Goal: Task Accomplishment & Management: Manage account settings

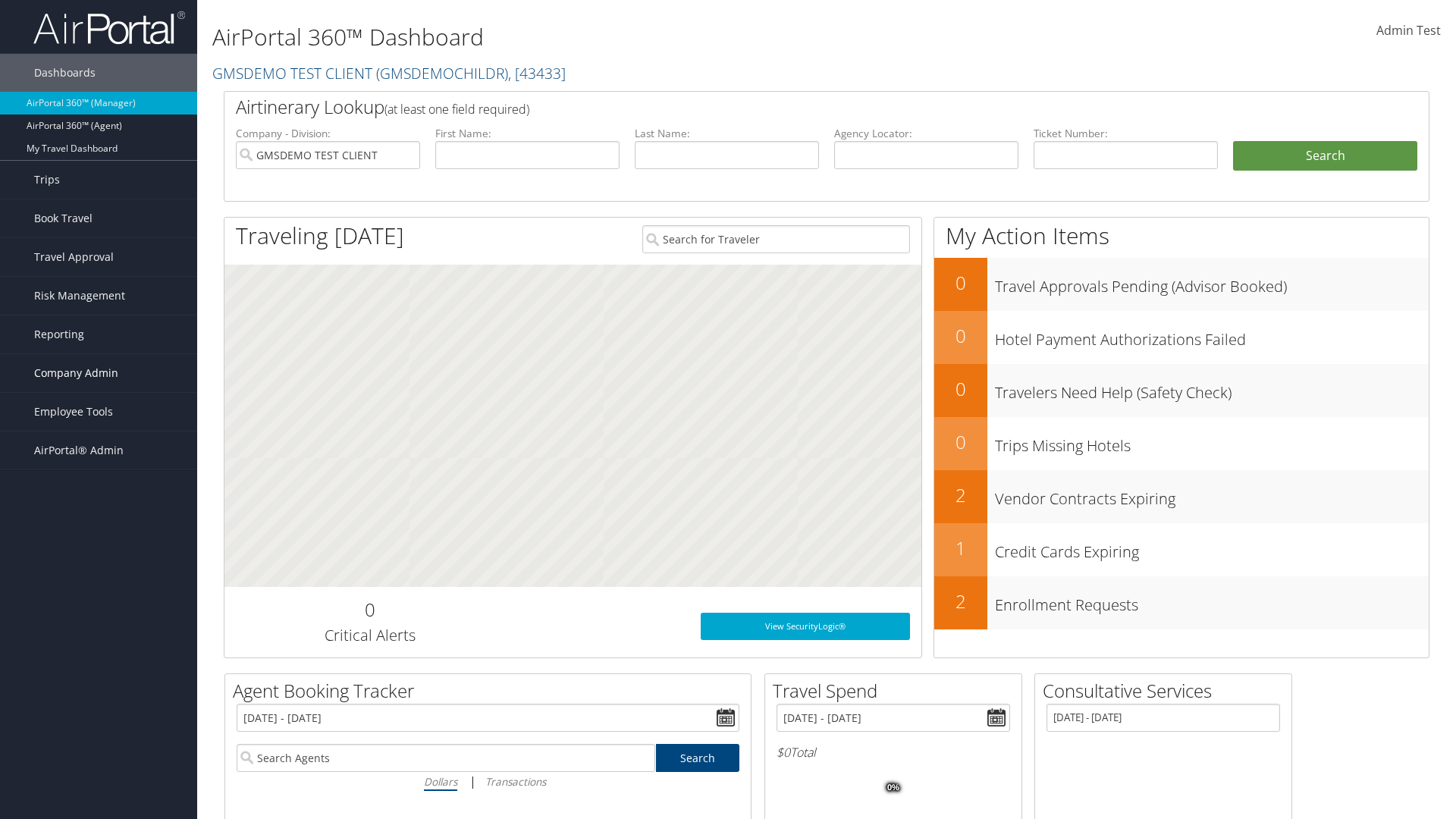
click at [98, 373] on span "Company Admin" at bounding box center [76, 373] width 84 height 38
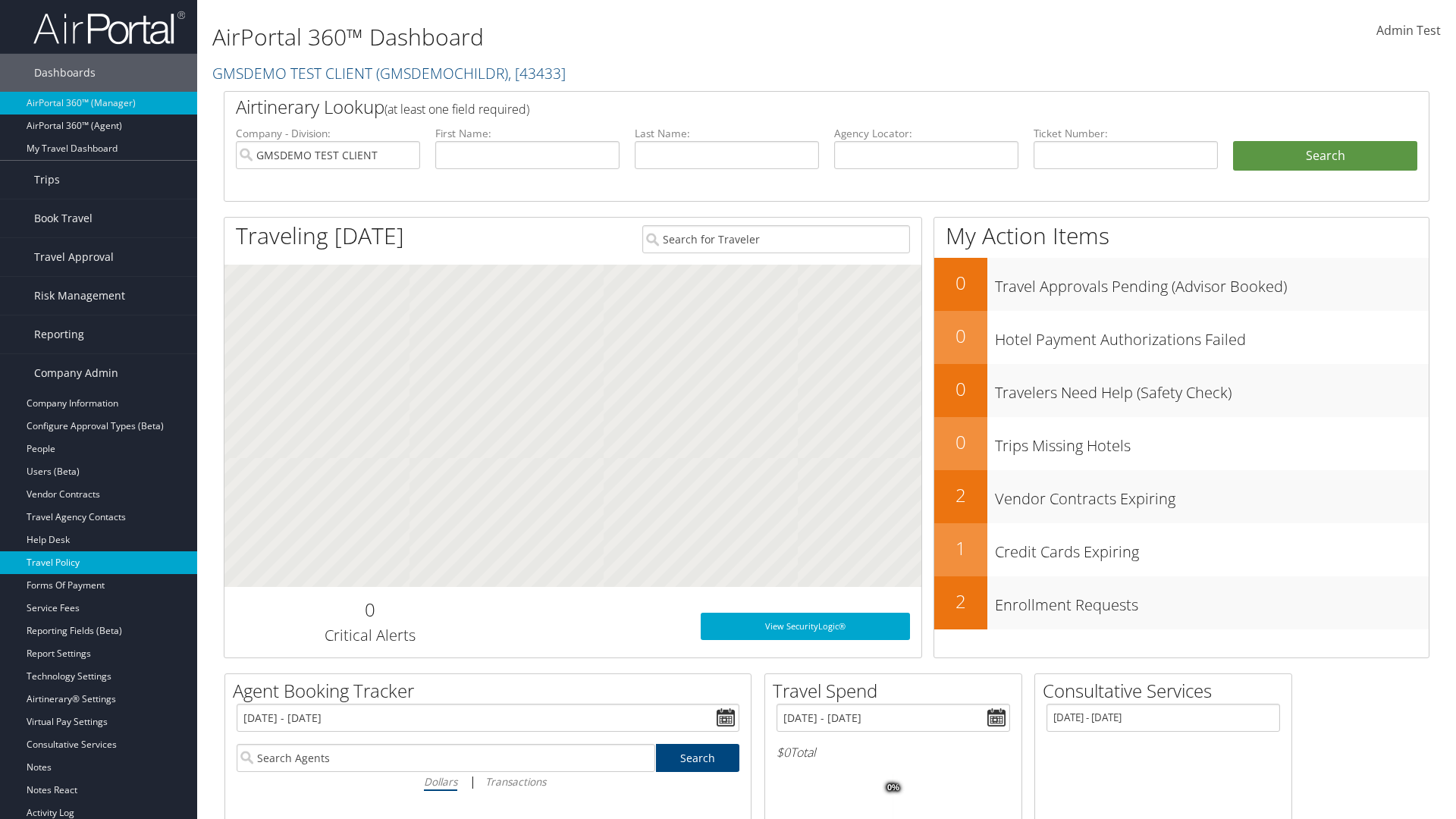
click at [98, 563] on link "Travel Policy" at bounding box center [98, 563] width 197 height 23
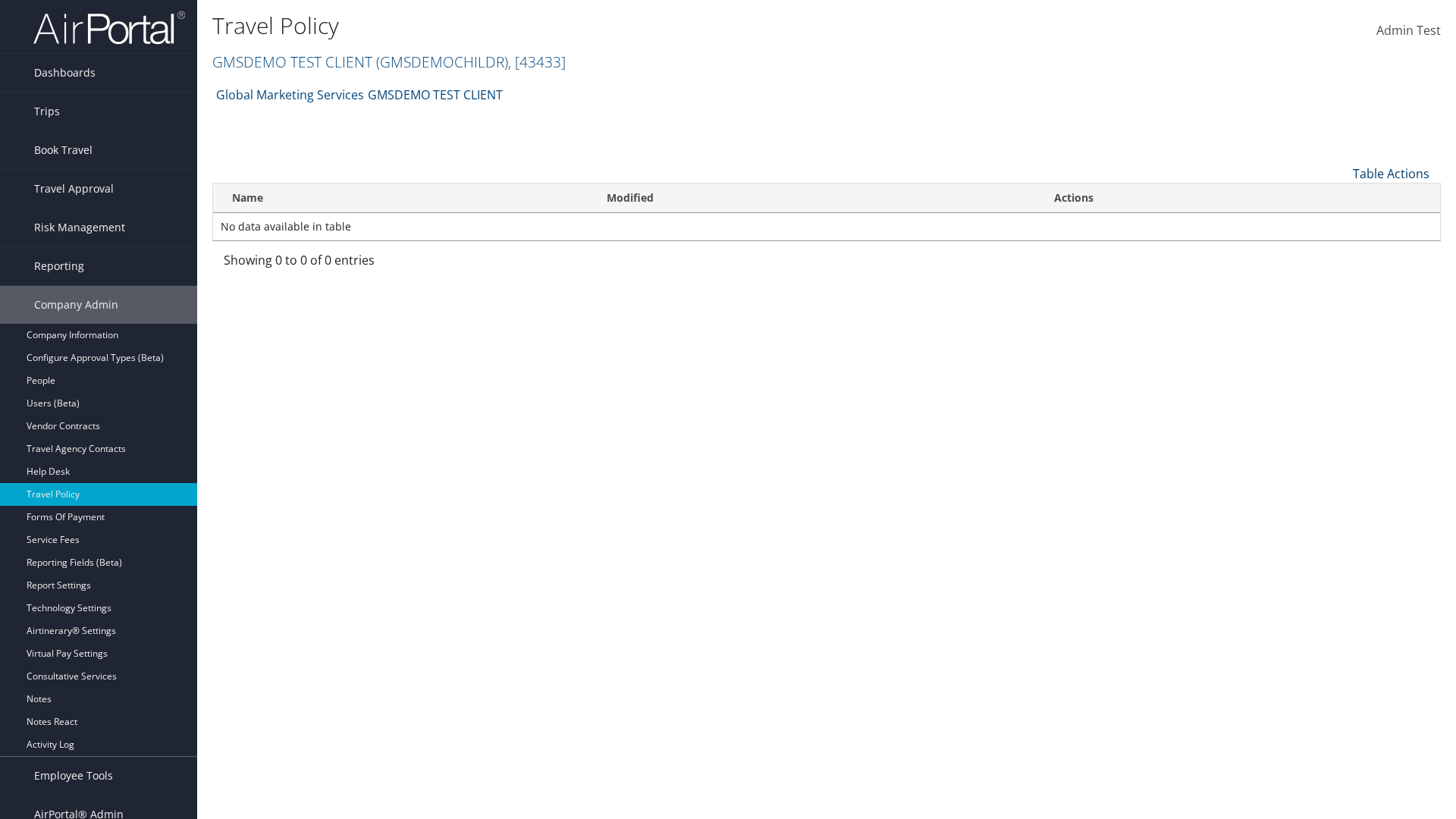
click at [1390, 173] on link "Table Actions" at bounding box center [1390, 174] width 76 height 17
click at [1340, 197] on link "Add New Policy" at bounding box center [1339, 197] width 199 height 26
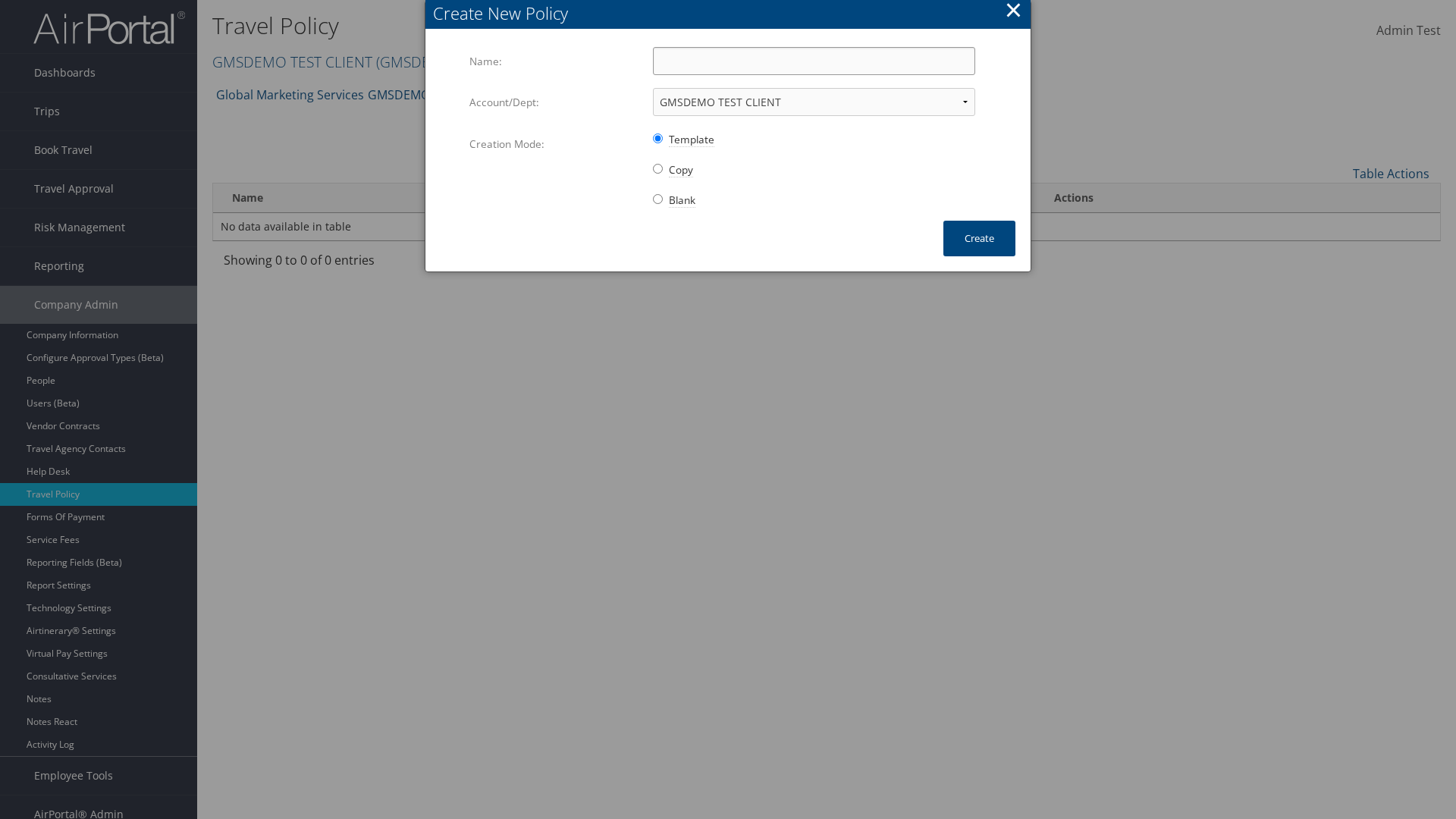
click at [814, 61] on input "Name:" at bounding box center [814, 61] width 322 height 28
type input "Auto Policy for 1139"
click at [979, 238] on button "Create" at bounding box center [979, 238] width 72 height 35
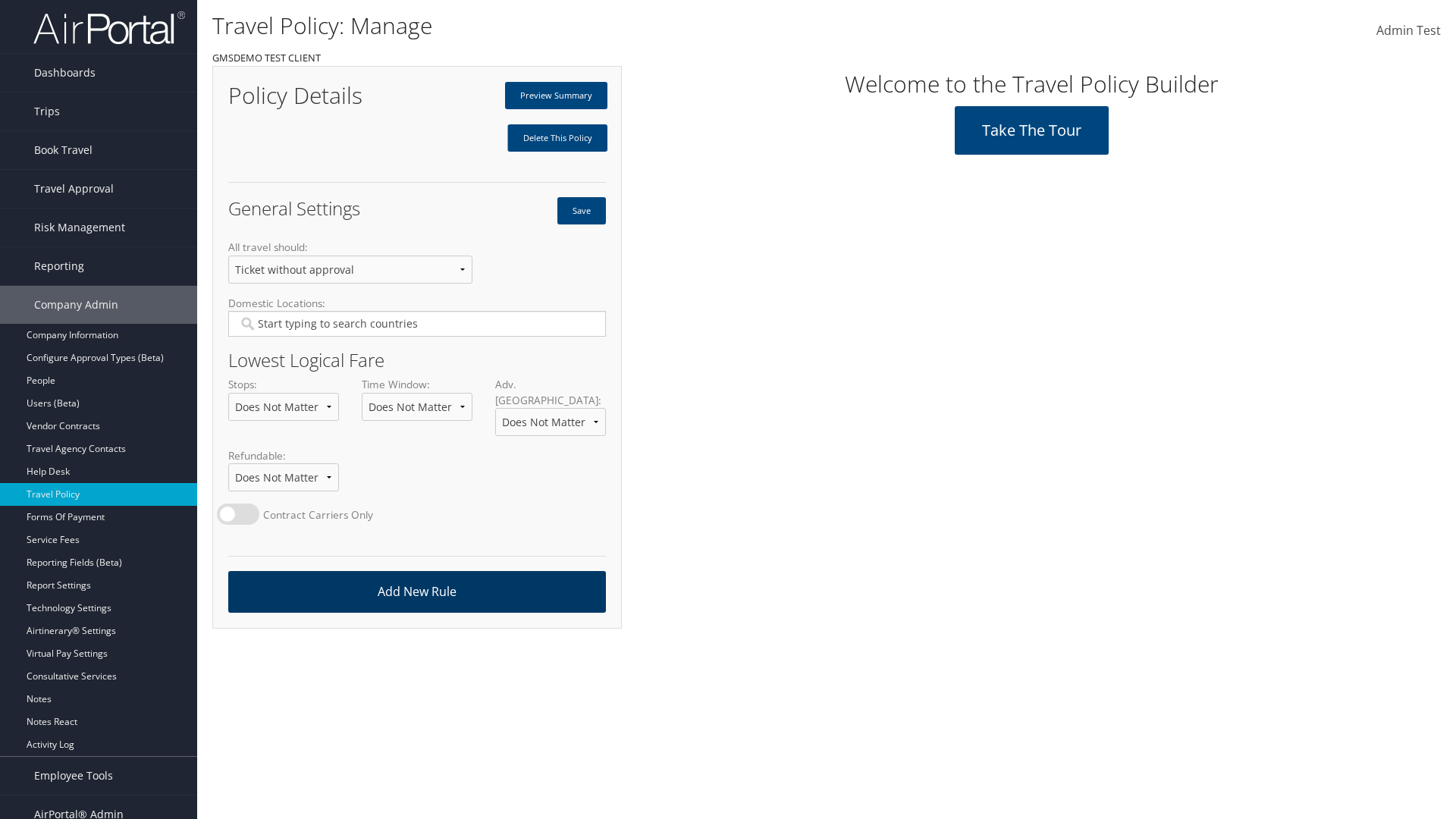
click at [416, 576] on link "Add New Rule" at bounding box center [416, 592] width 377 height 42
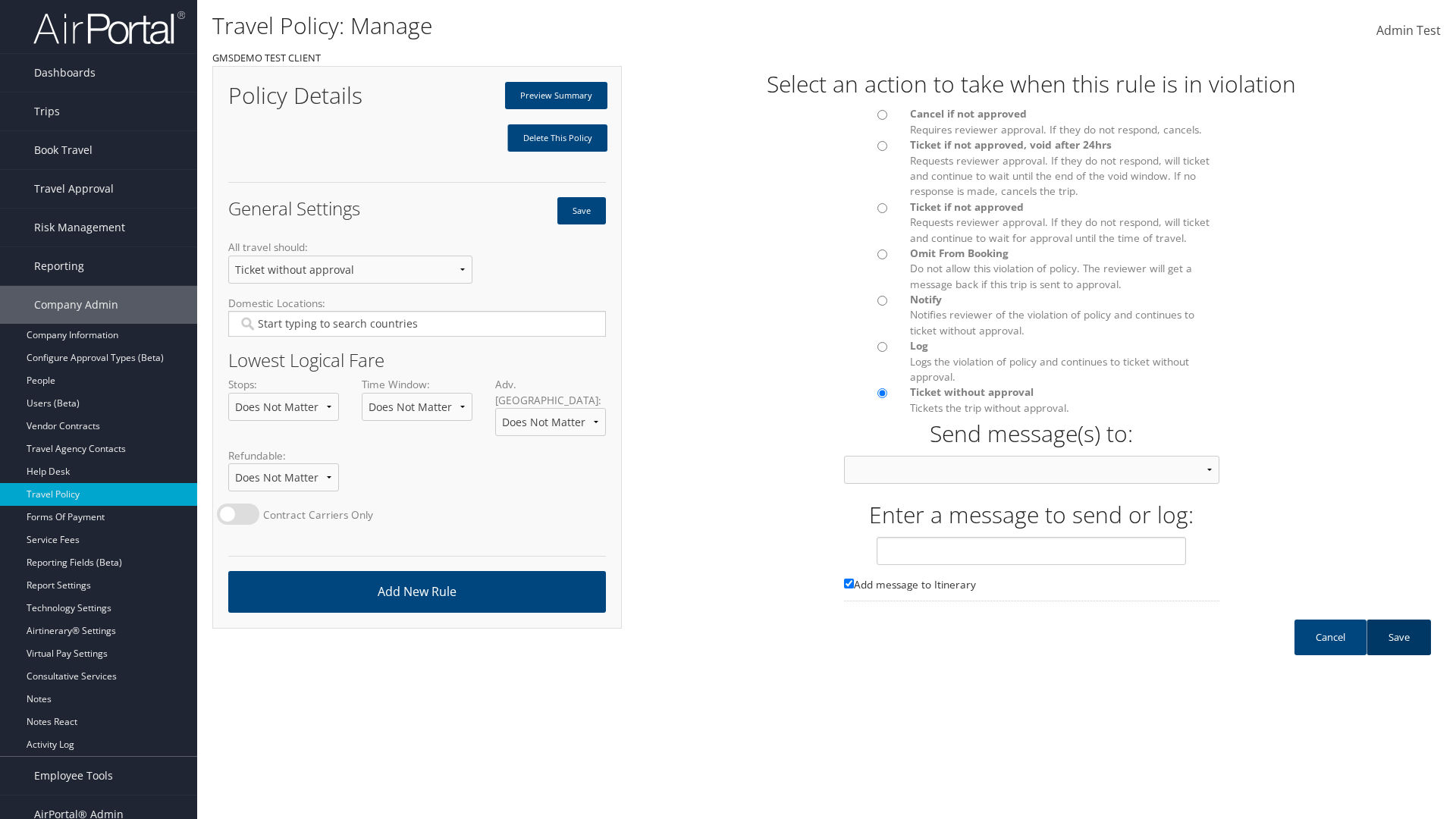
click at [1398, 653] on link "Save" at bounding box center [1398, 637] width 65 height 35
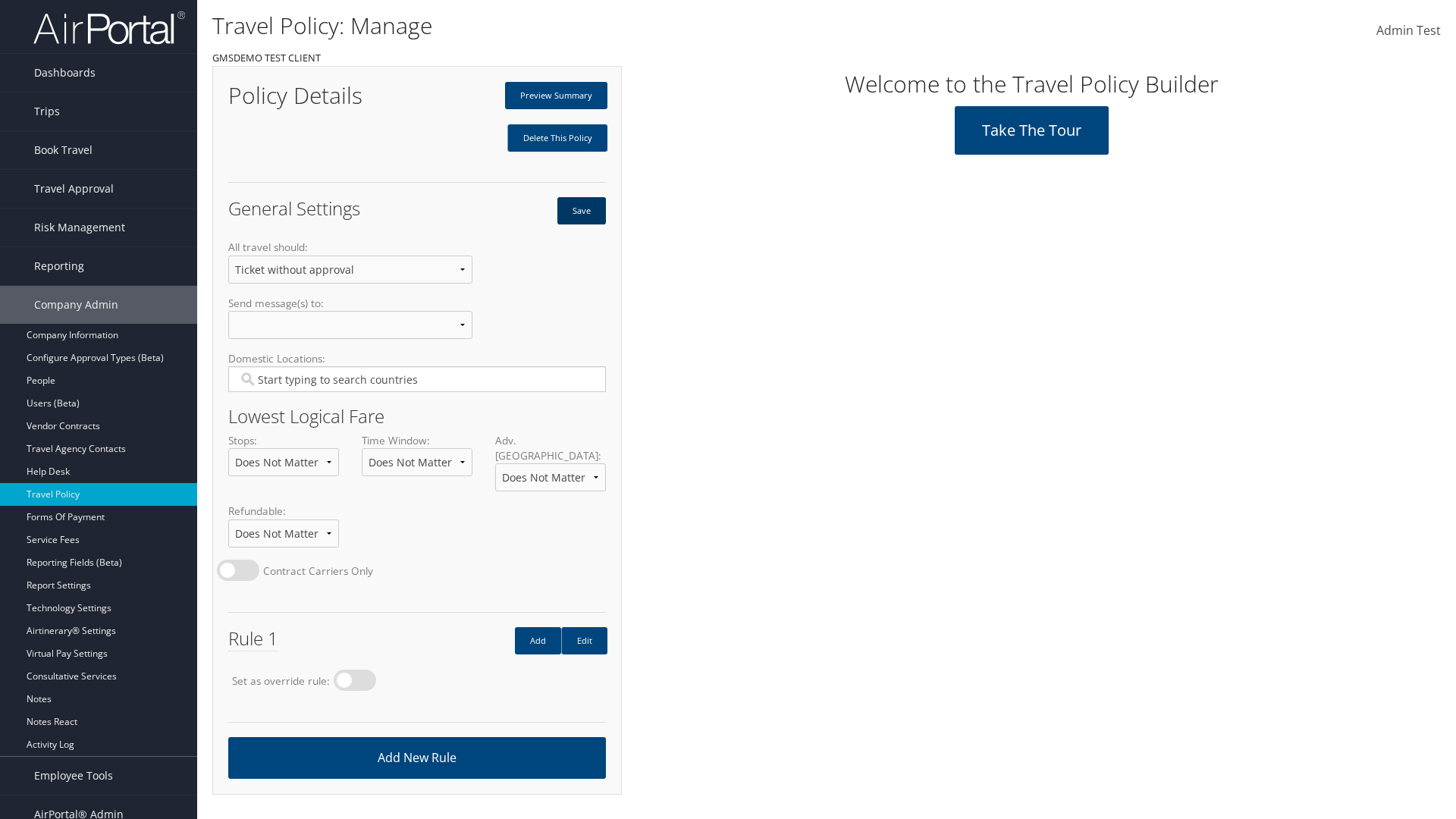
click at [581, 211] on button "Save" at bounding box center [582, 210] width 49 height 27
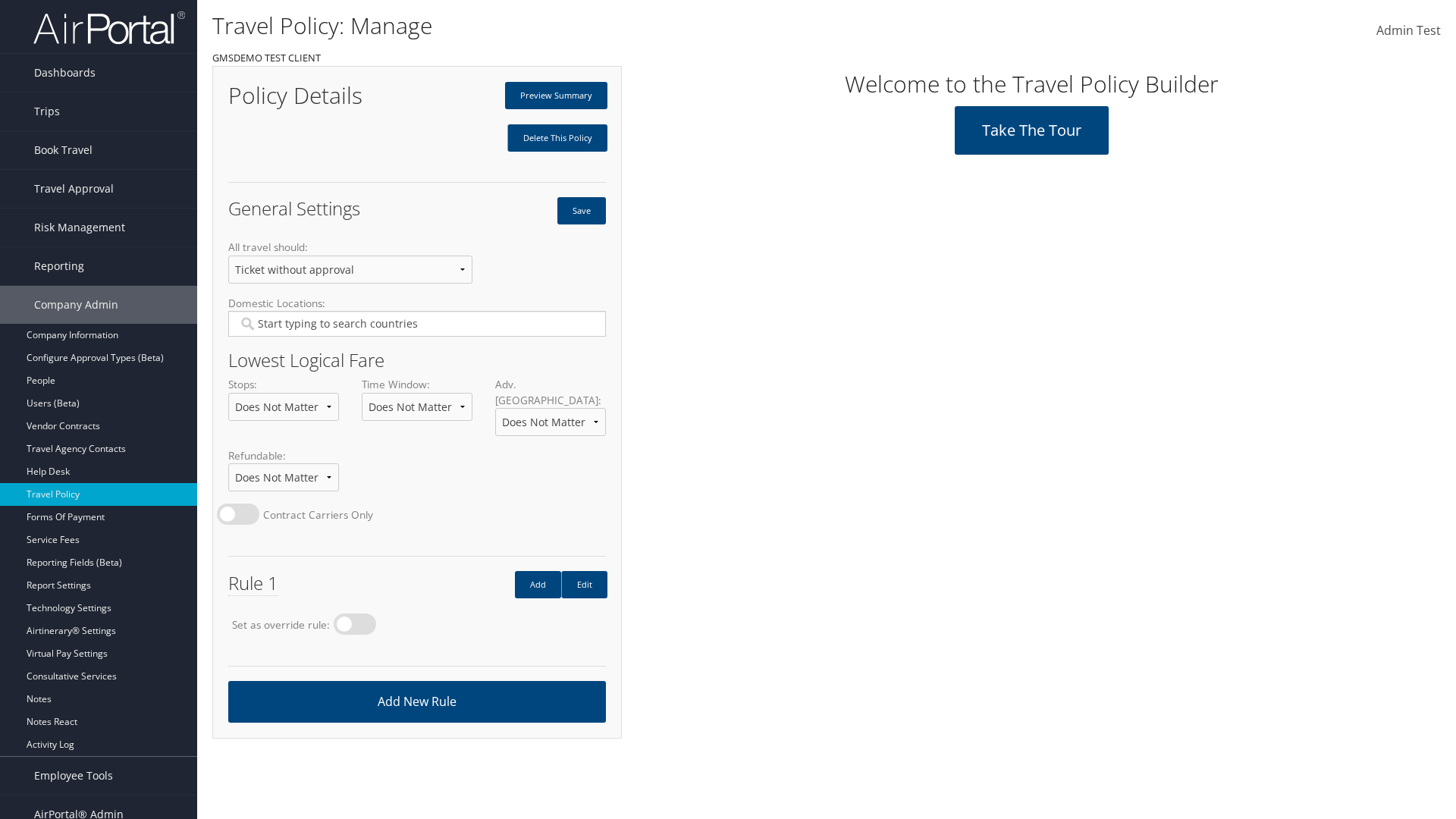
click at [359, 614] on label at bounding box center [355, 624] width 43 height 21
radio input "true"
click at [581, 211] on button "Save" at bounding box center [582, 210] width 49 height 27
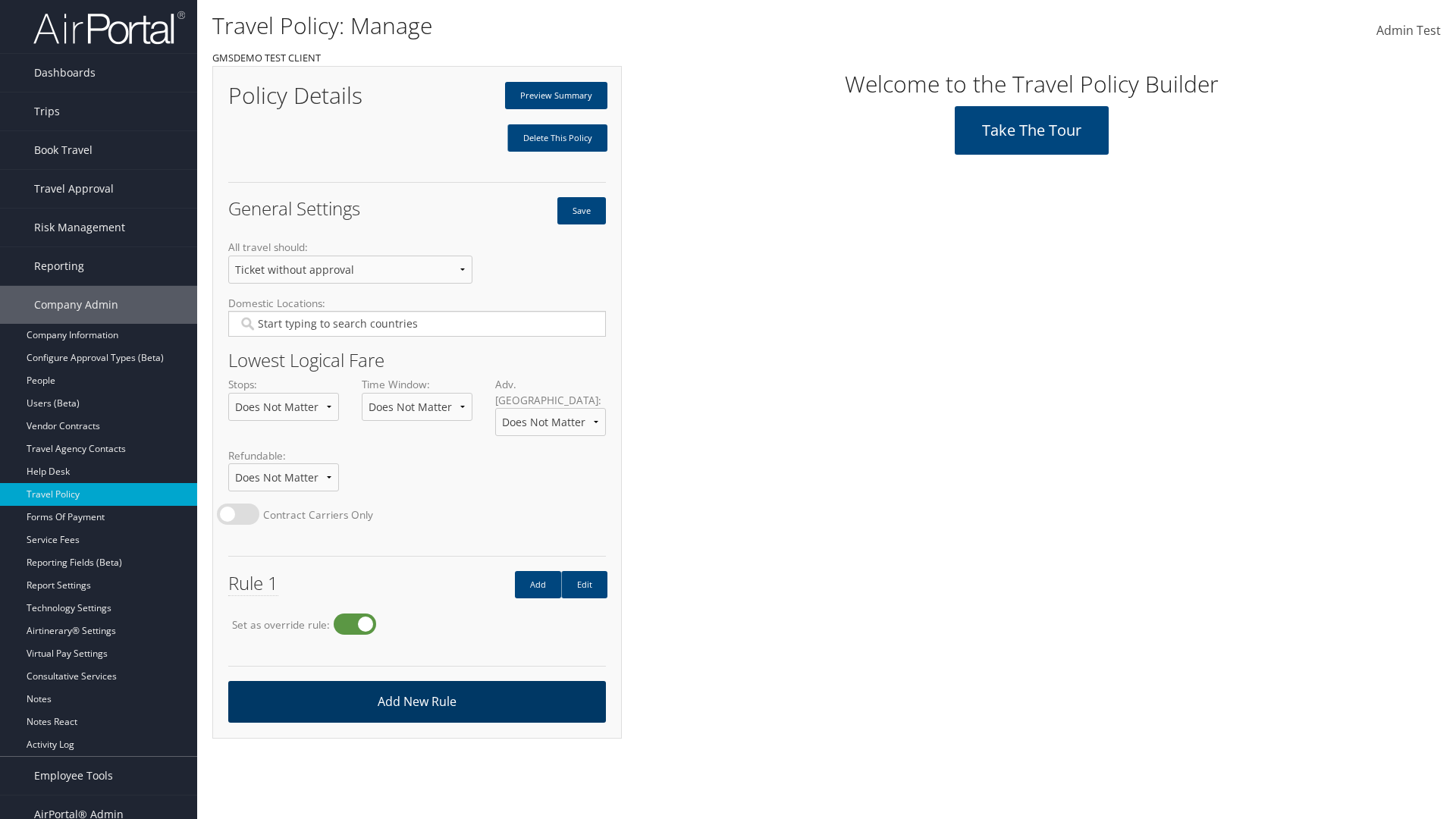
click at [416, 686] on link "Add New Rule" at bounding box center [416, 702] width 377 height 42
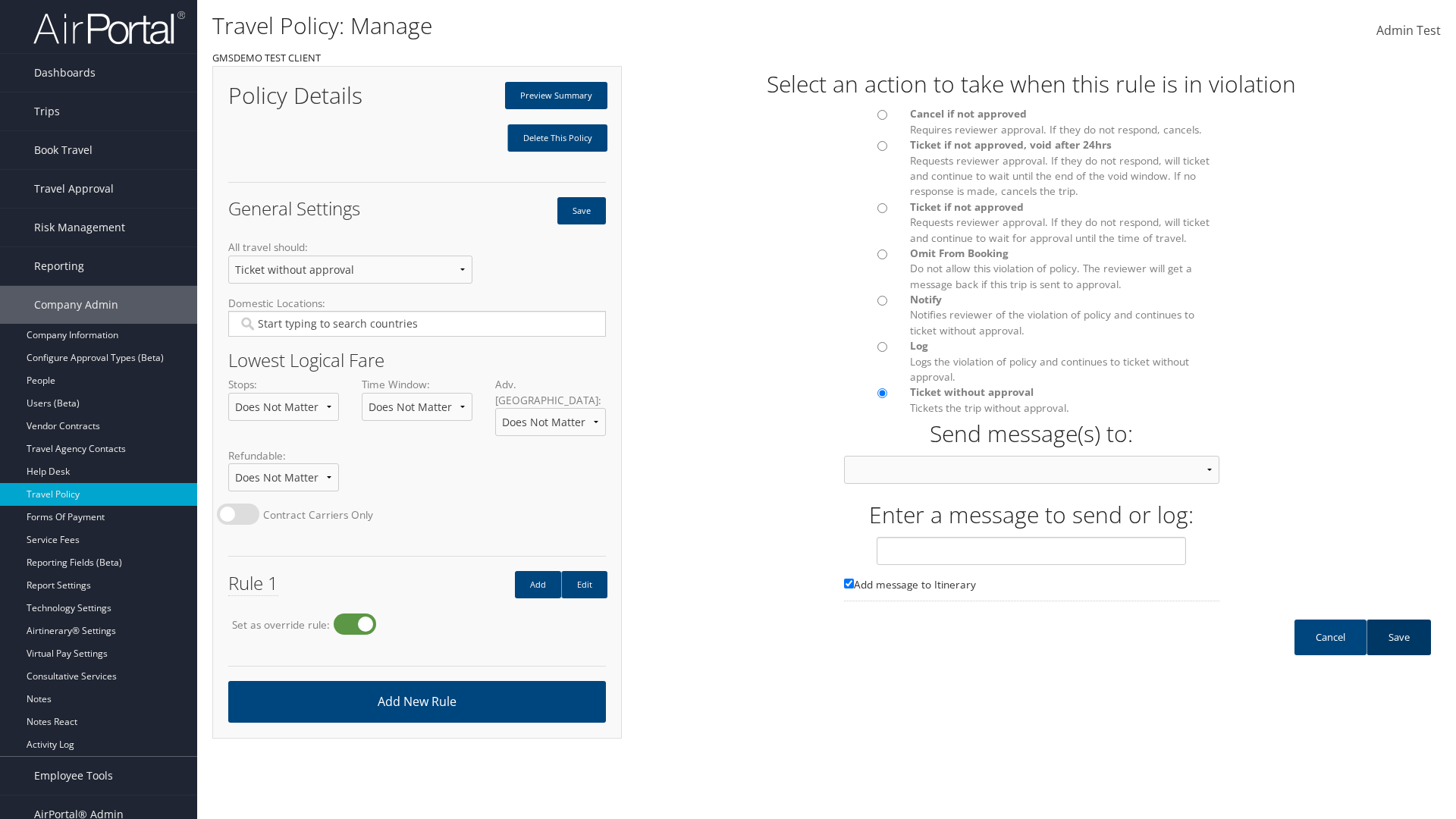
click at [1398, 653] on link "Save" at bounding box center [1398, 637] width 65 height 35
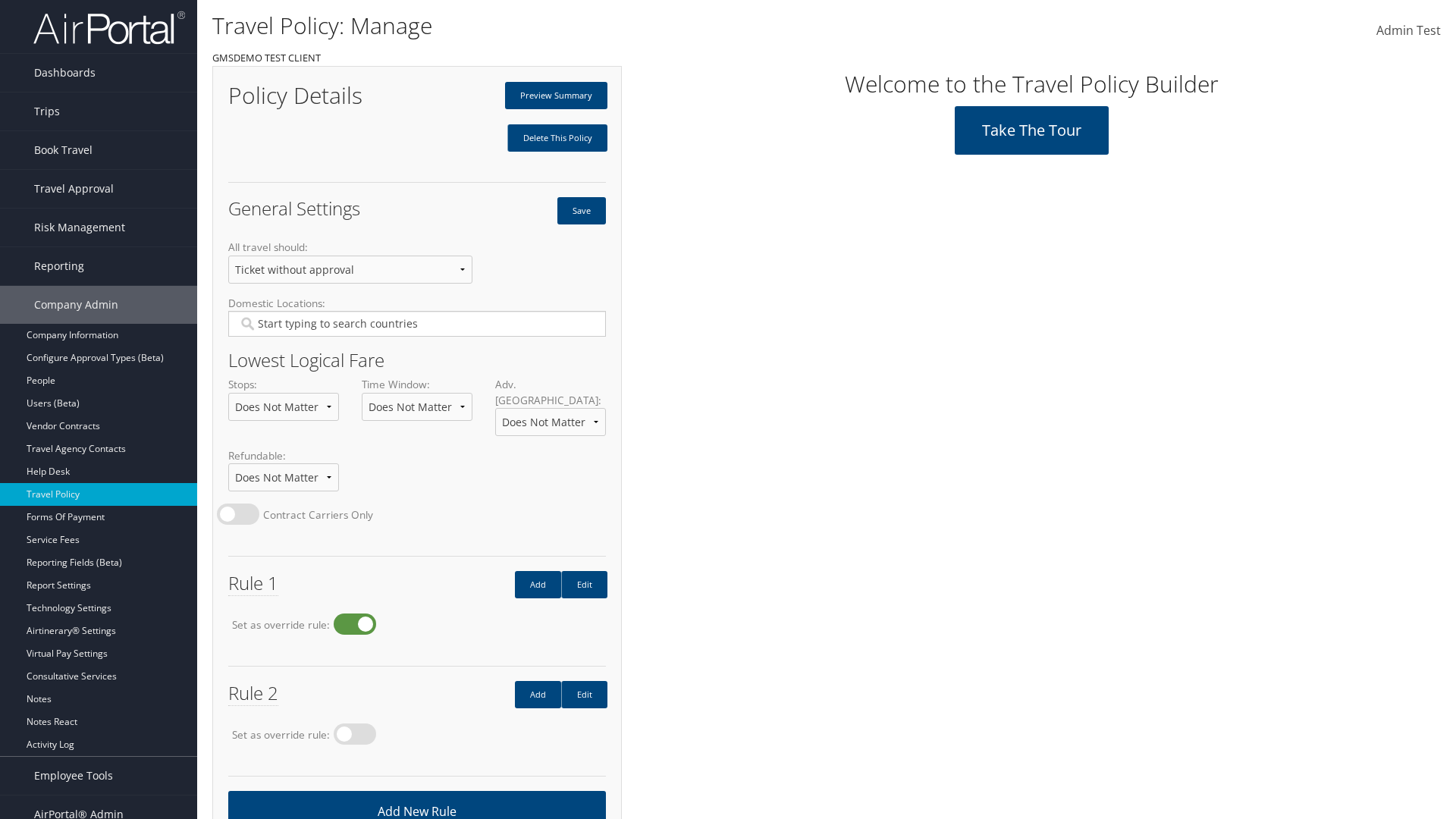
click at [359, 614] on label at bounding box center [355, 624] width 43 height 21
radio input "false"
click at [581, 211] on button "Save" at bounding box center [582, 210] width 49 height 27
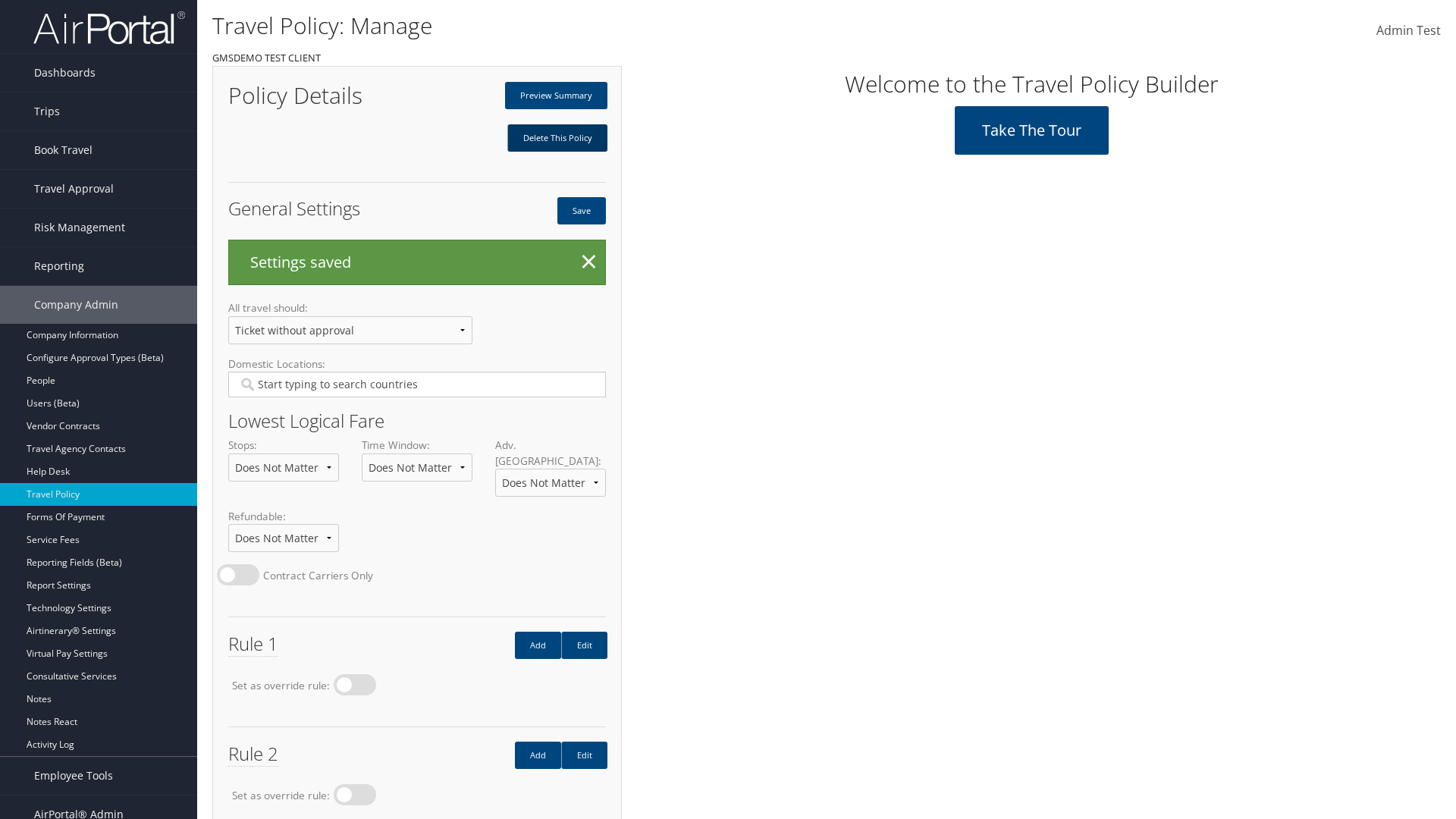
click at [557, 138] on link "Delete This Policy" at bounding box center [557, 138] width 100 height 27
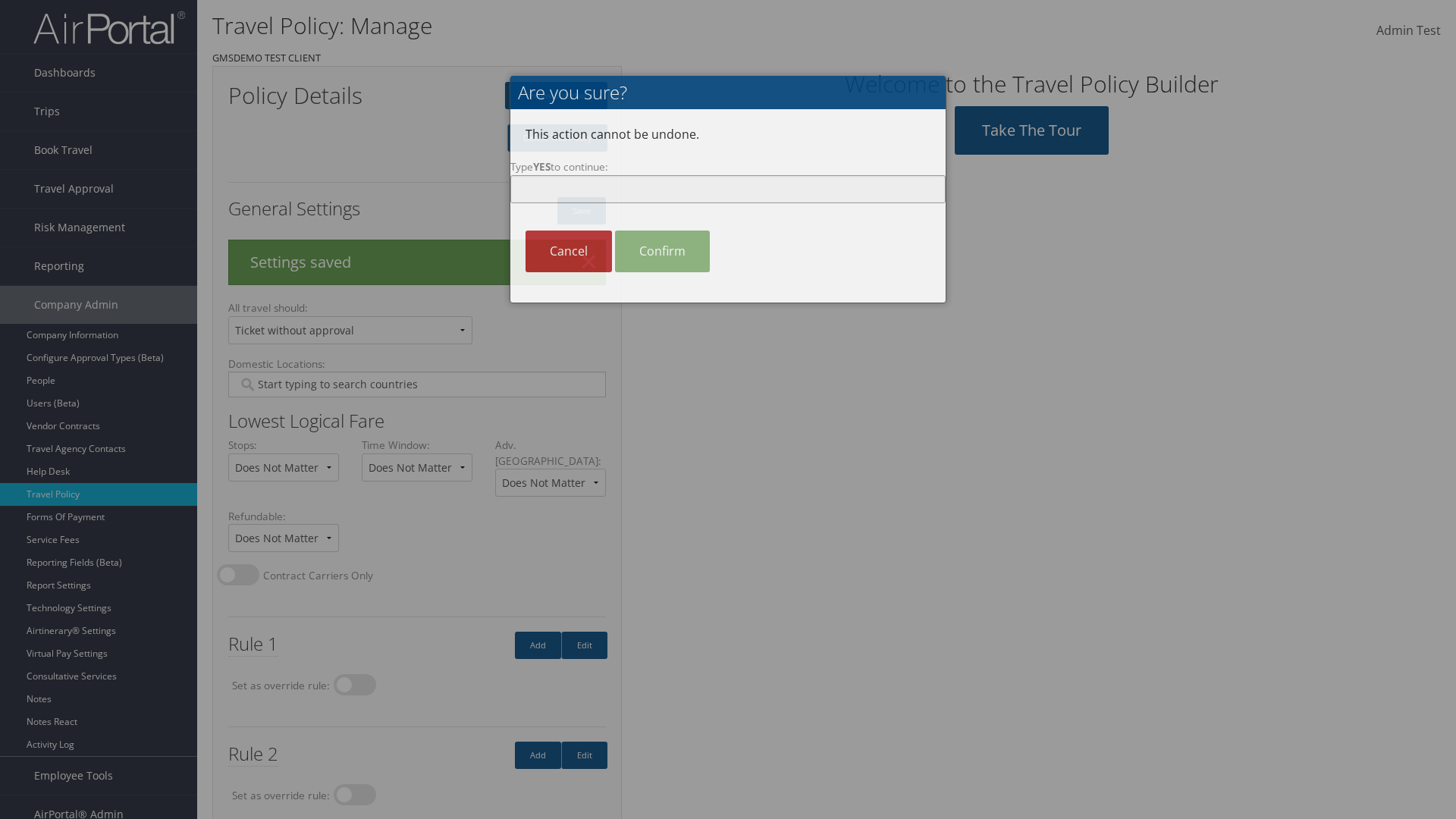
click at [728, 189] on input "Type YES to continue:" at bounding box center [728, 188] width 435 height 28
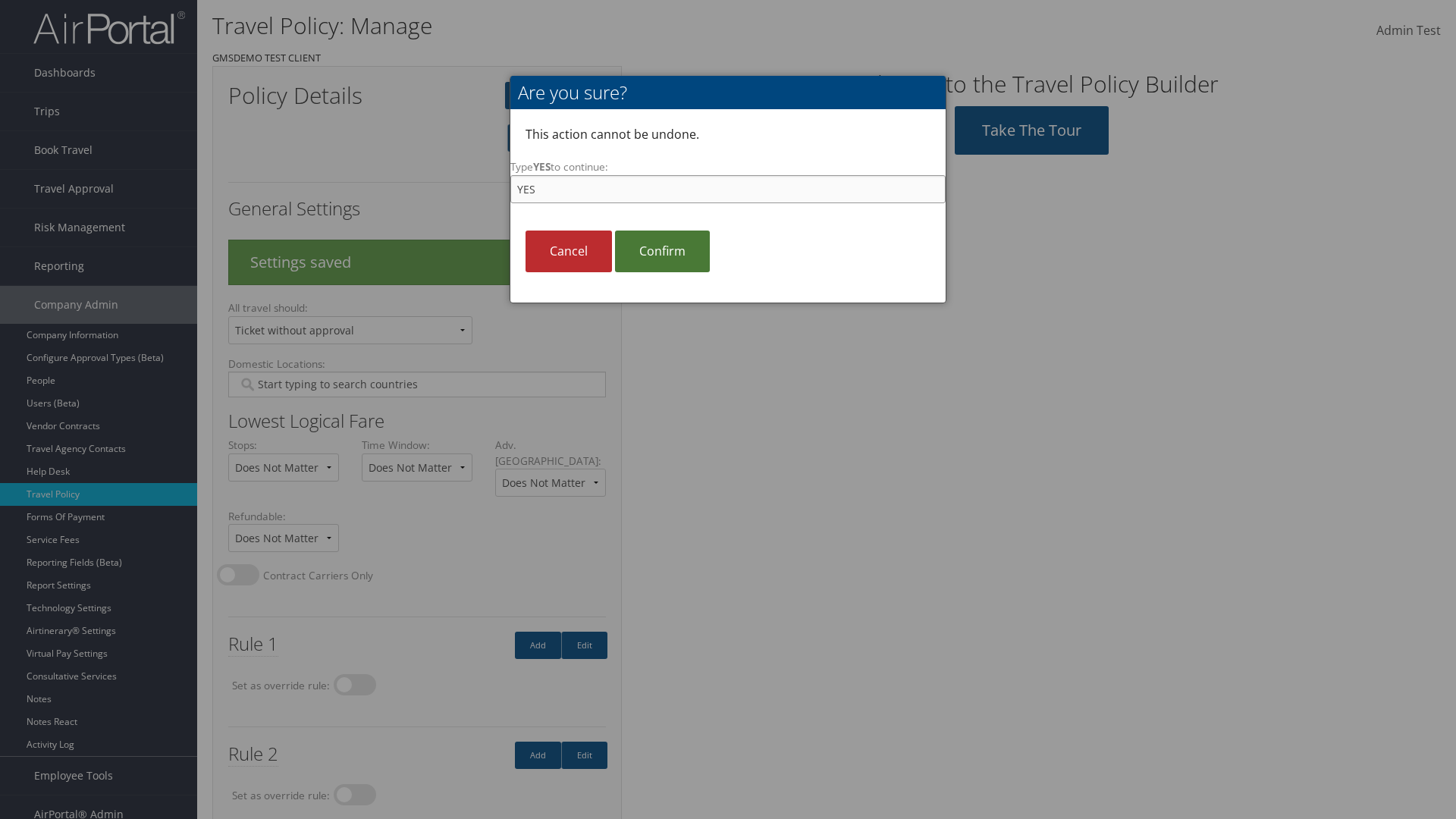
type input "YES"
click at [662, 251] on link "Confirm" at bounding box center [662, 251] width 95 height 42
